Goal: Find specific page/section: Find specific page/section

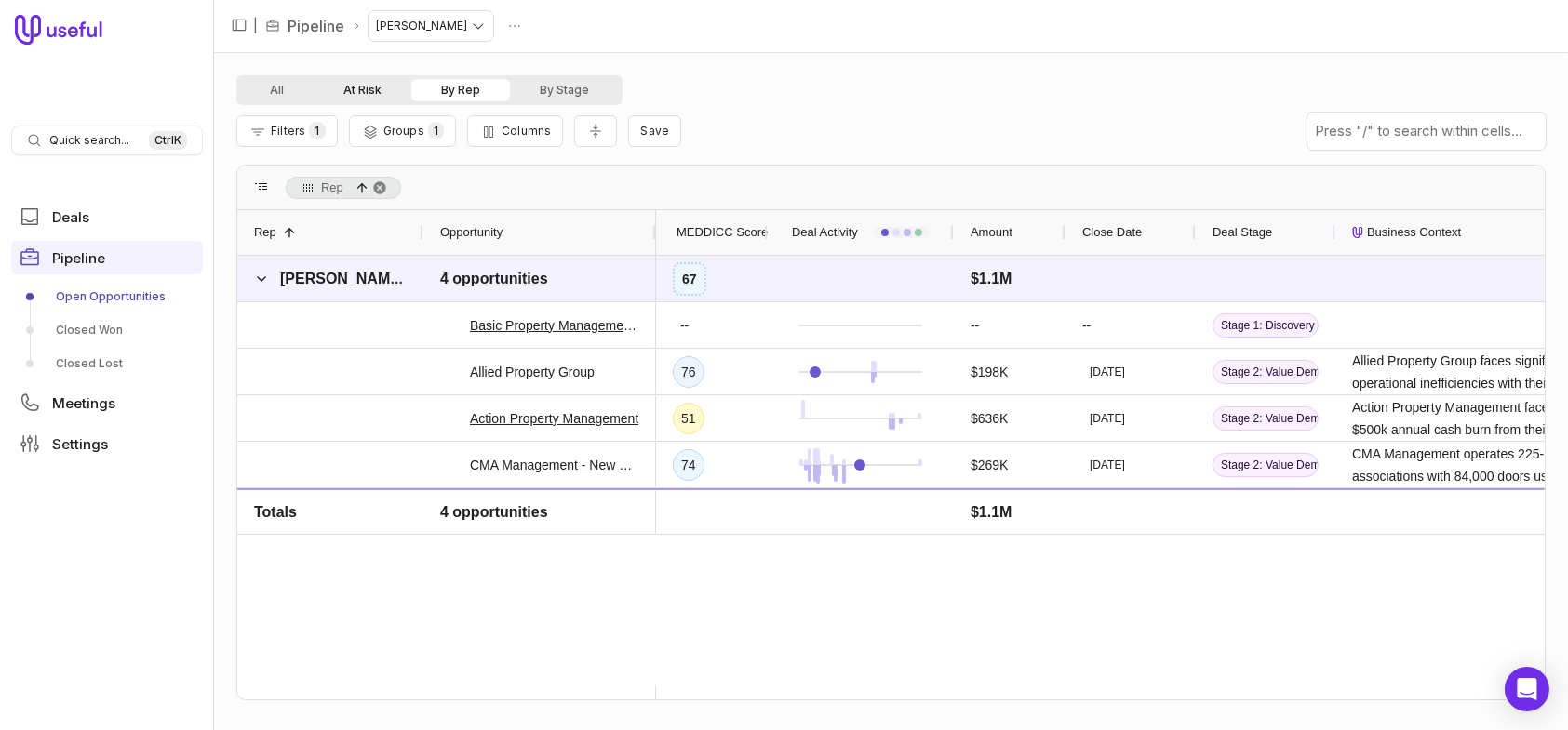
click at [364, 91] on button "At Risk" at bounding box center [362, 90] width 97 height 22
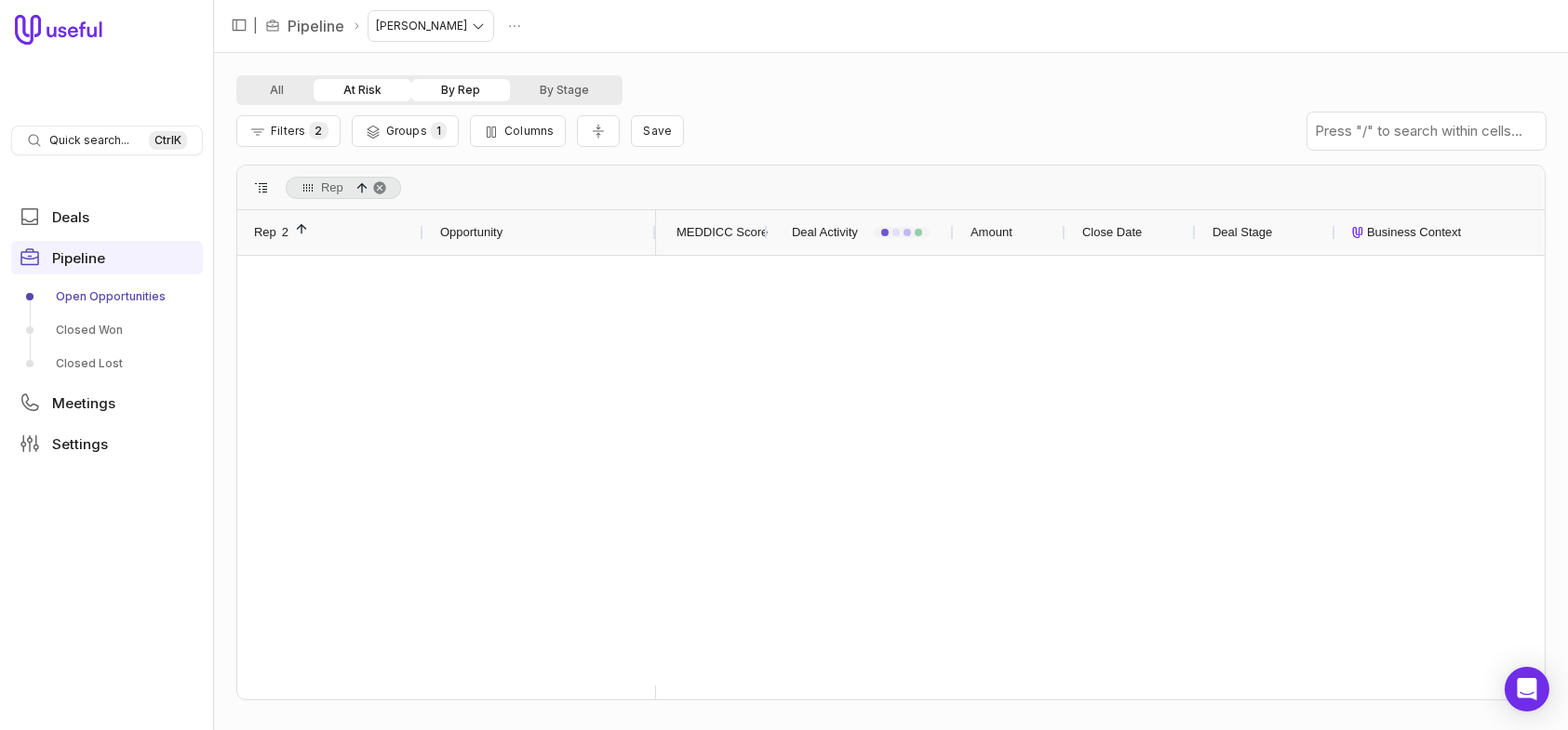
click at [364, 91] on button "At Risk" at bounding box center [362, 90] width 97 height 22
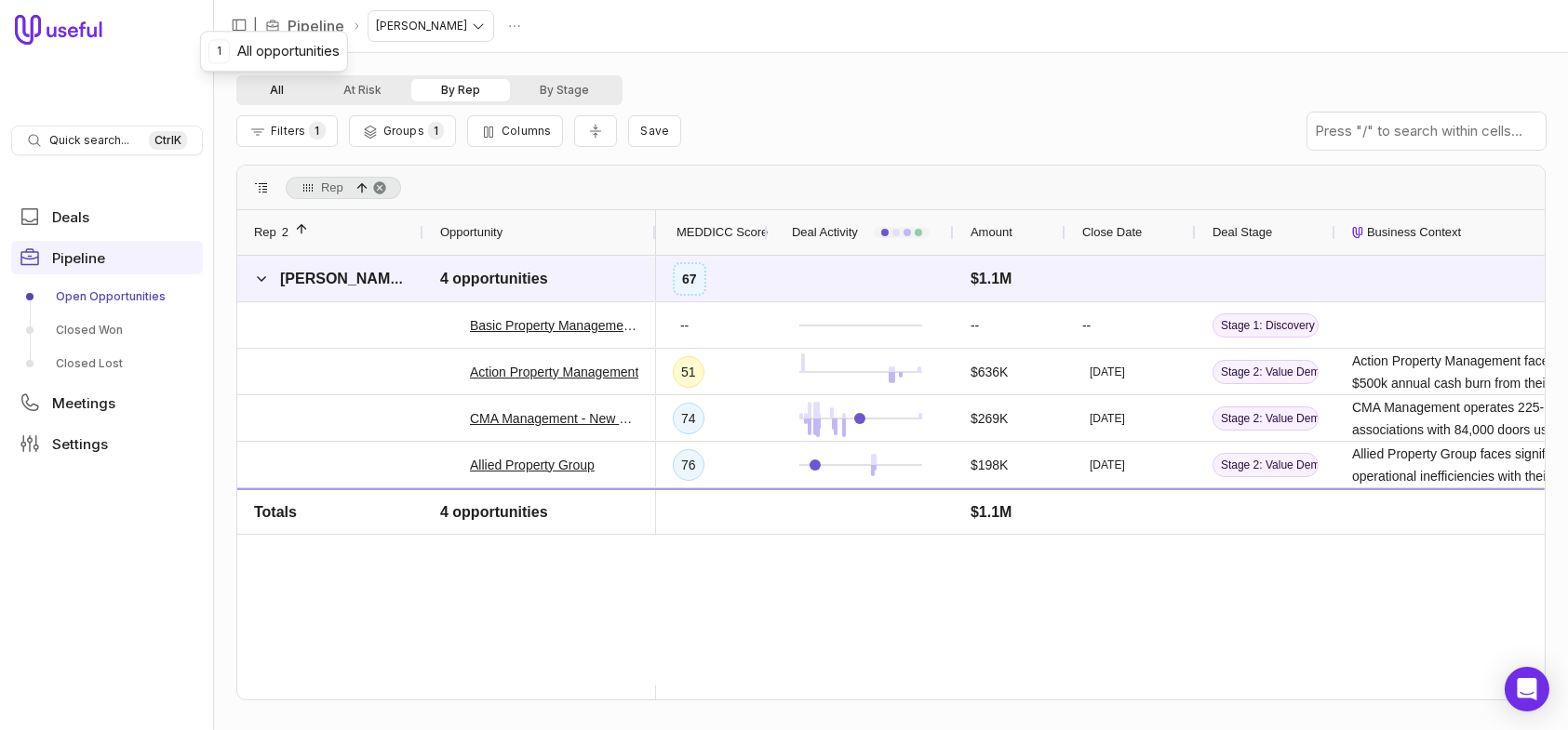
click at [265, 87] on button "All" at bounding box center [277, 90] width 73 height 22
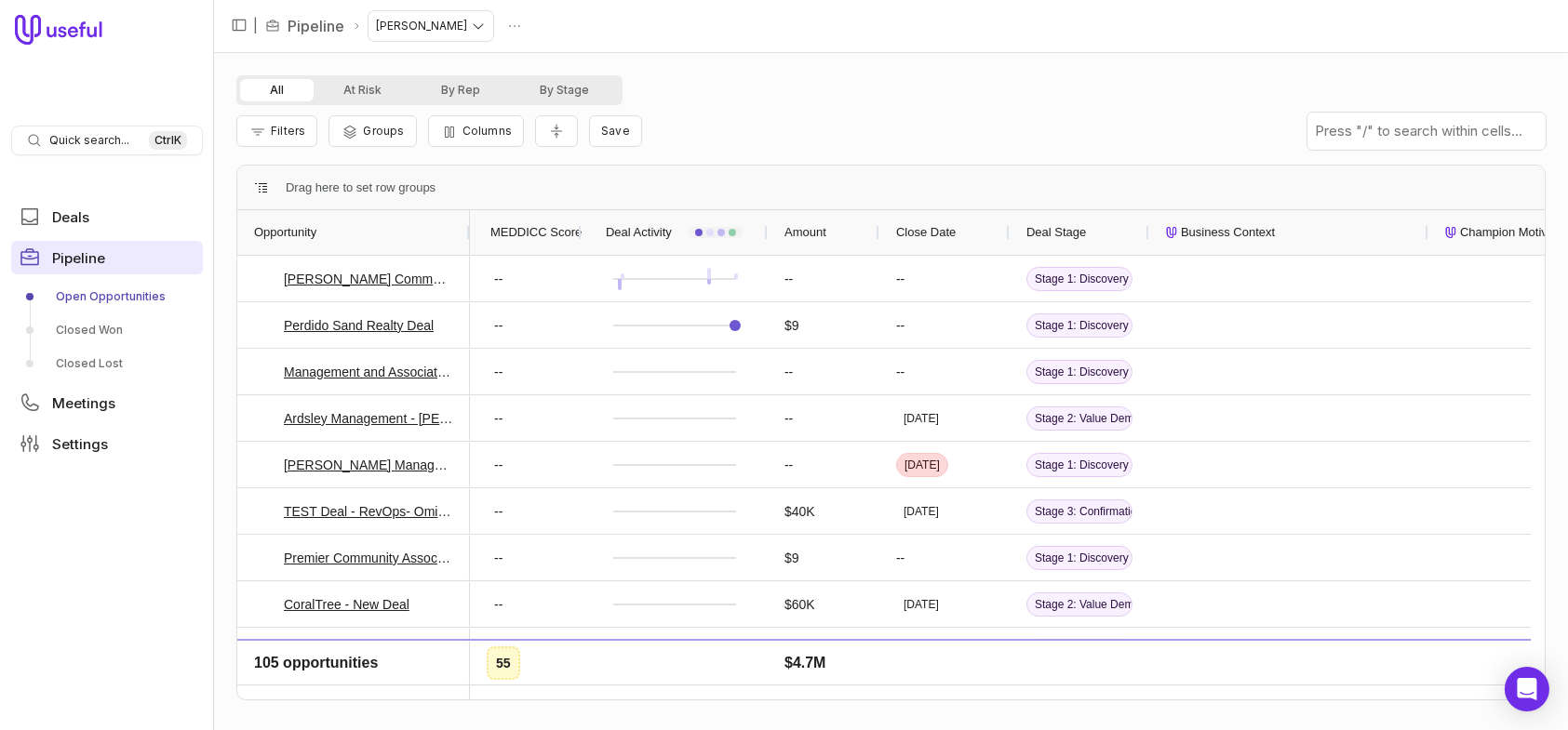
click at [72, 252] on span "Pipeline" at bounding box center [78, 257] width 53 height 14
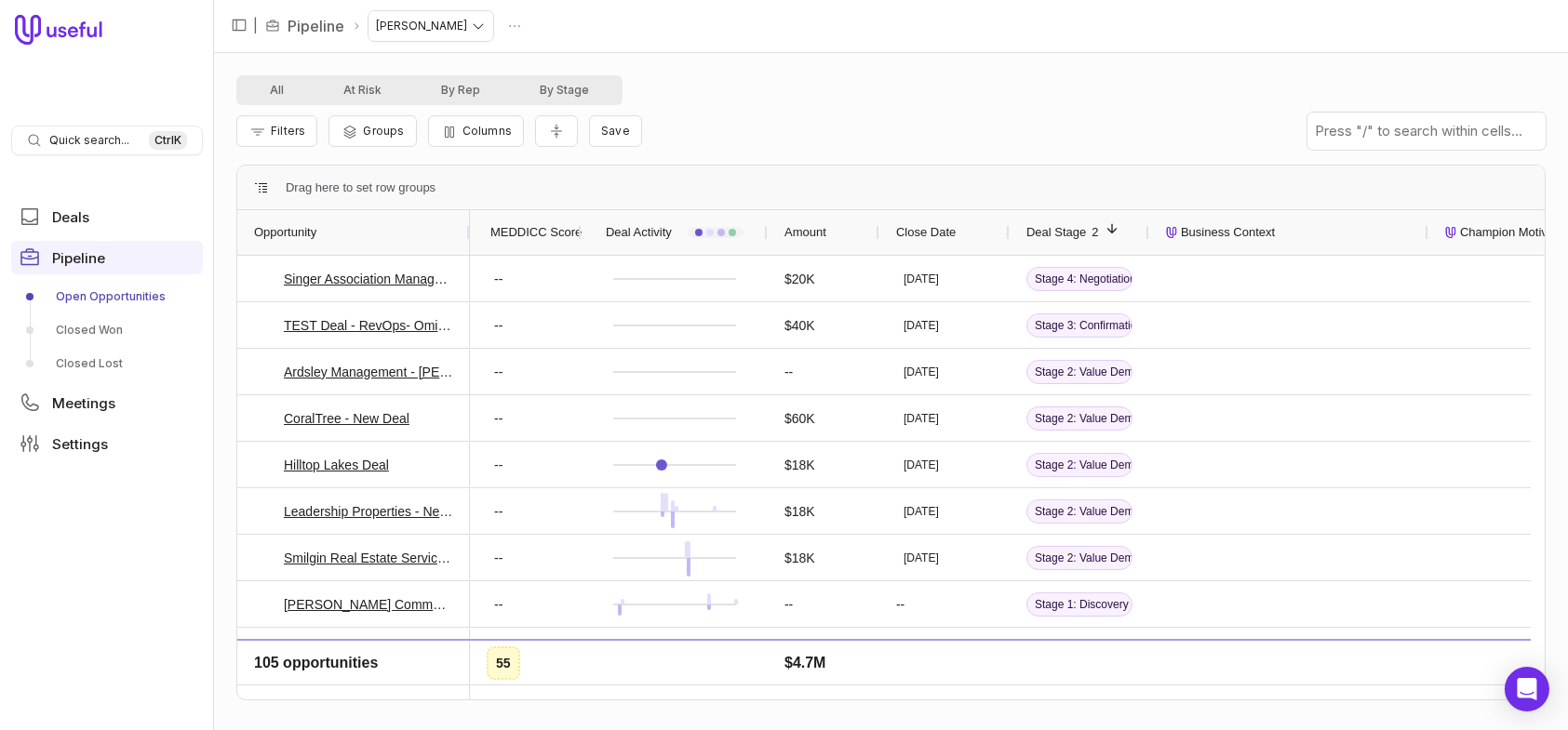
click at [550, 224] on span "MEDDICC Score" at bounding box center [536, 232] width 92 height 22
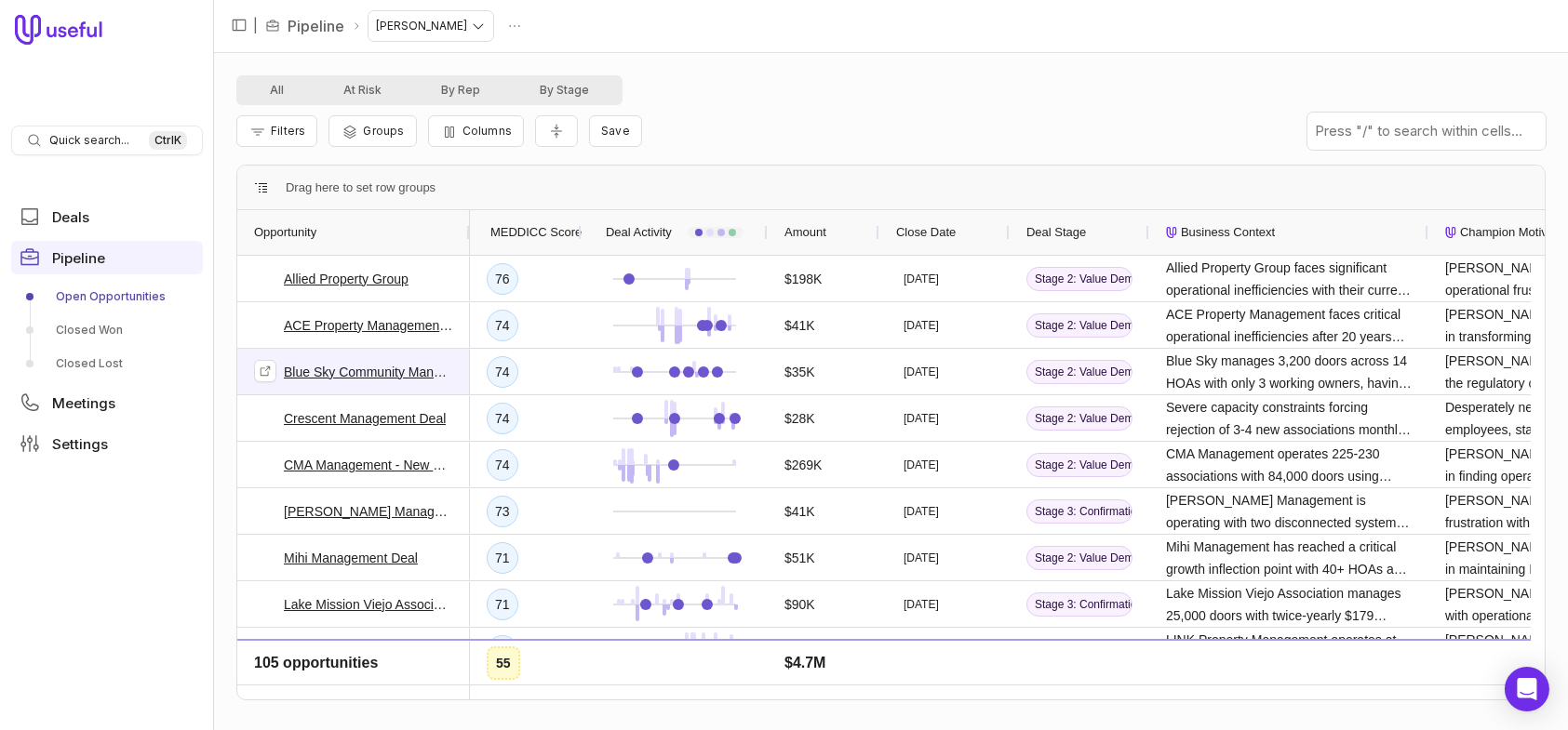
scroll to position [186, 0]
